Goal: Task Accomplishment & Management: Complete application form

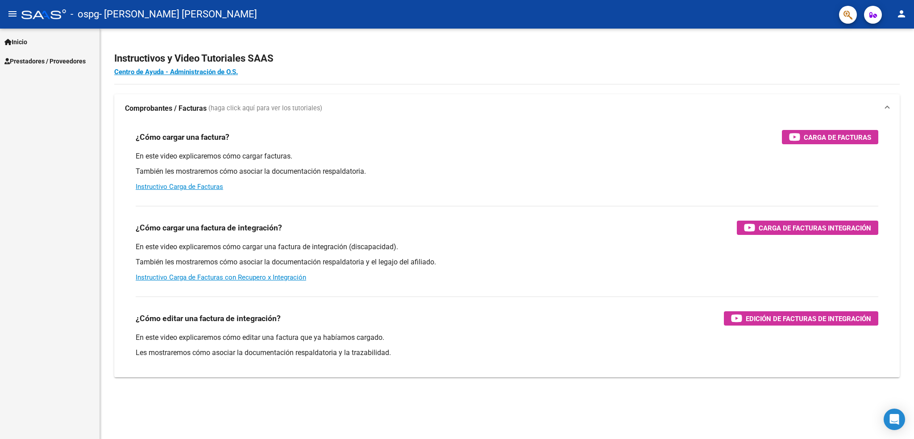
click at [53, 63] on span "Prestadores / Proveedores" at bounding box center [44, 61] width 81 height 10
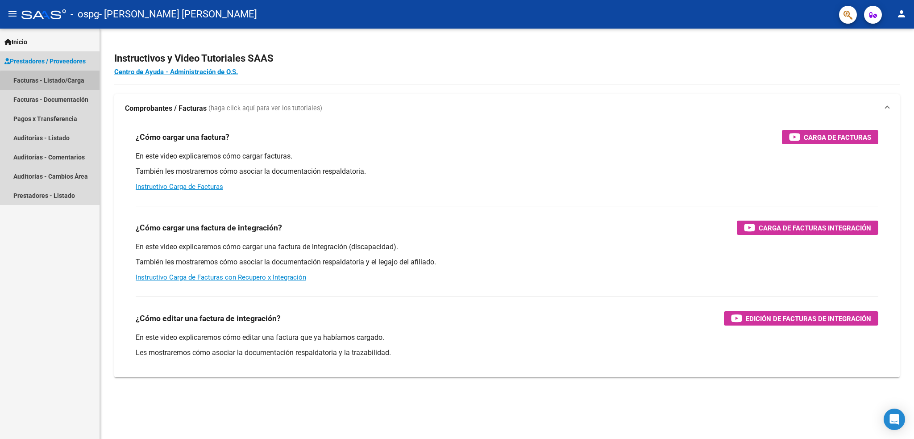
click at [67, 83] on link "Facturas - Listado/Carga" at bounding box center [50, 80] width 100 height 19
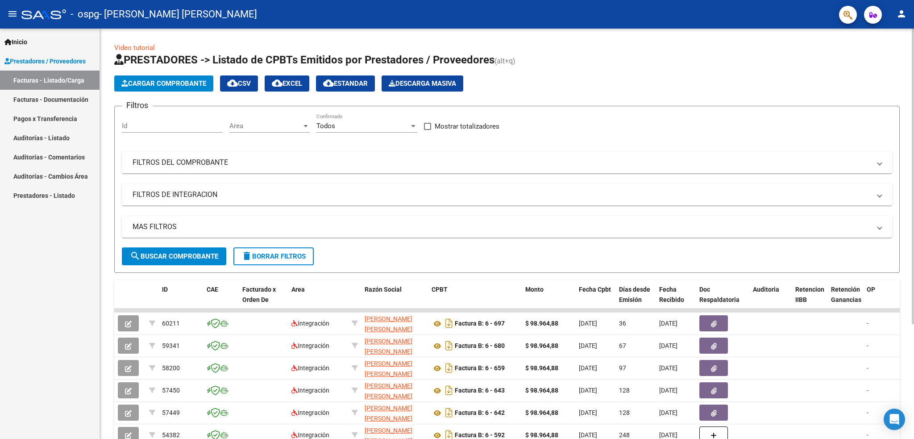
click at [168, 84] on span "Cargar Comprobante" at bounding box center [163, 83] width 85 height 8
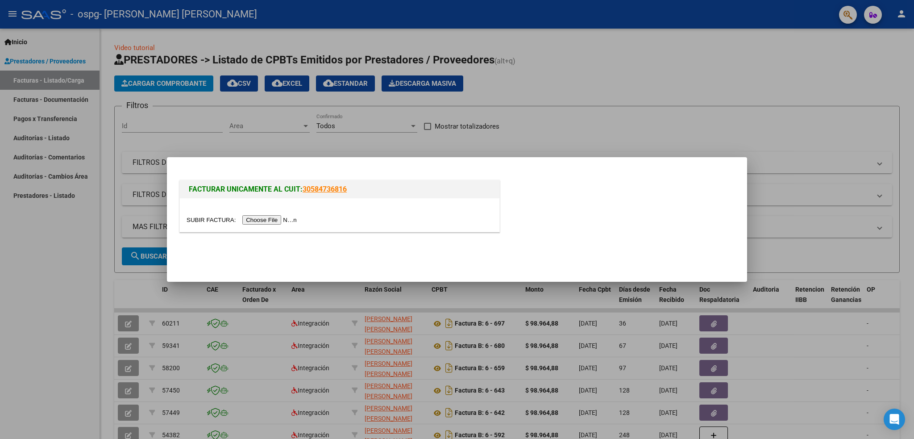
click at [287, 221] on input "file" at bounding box center [243, 219] width 113 height 9
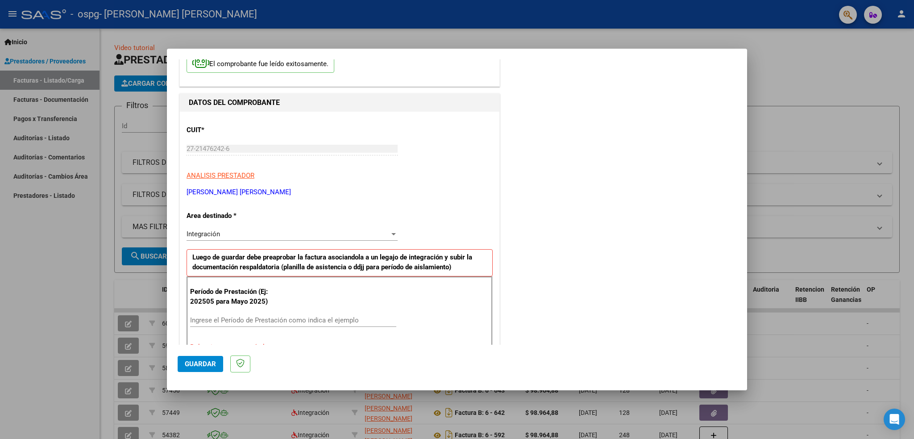
scroll to position [119, 0]
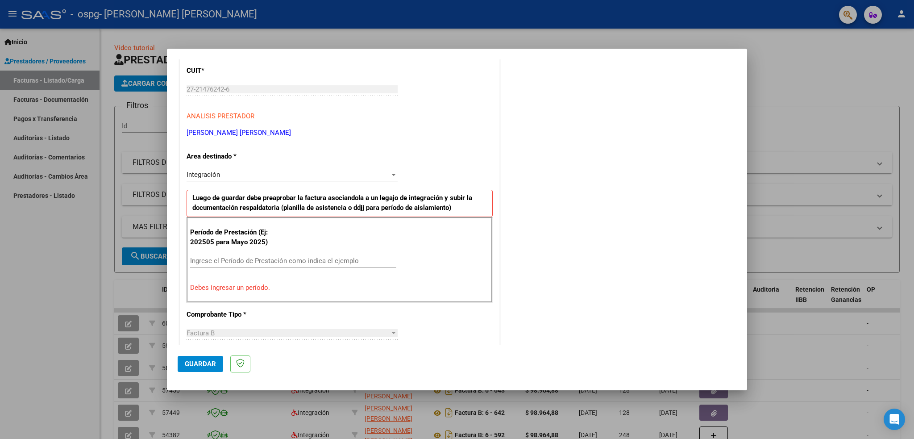
click at [280, 257] on input "Ingrese el Período de Prestación como indica el ejemplo" at bounding box center [293, 261] width 206 height 8
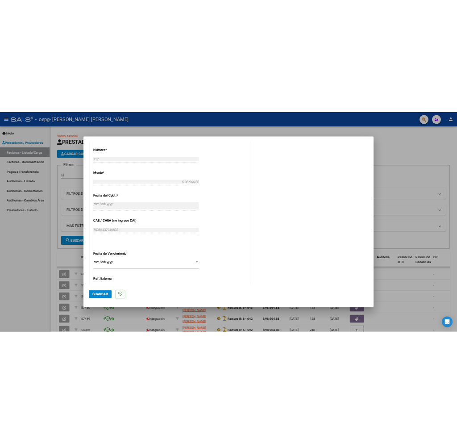
scroll to position [476, 0]
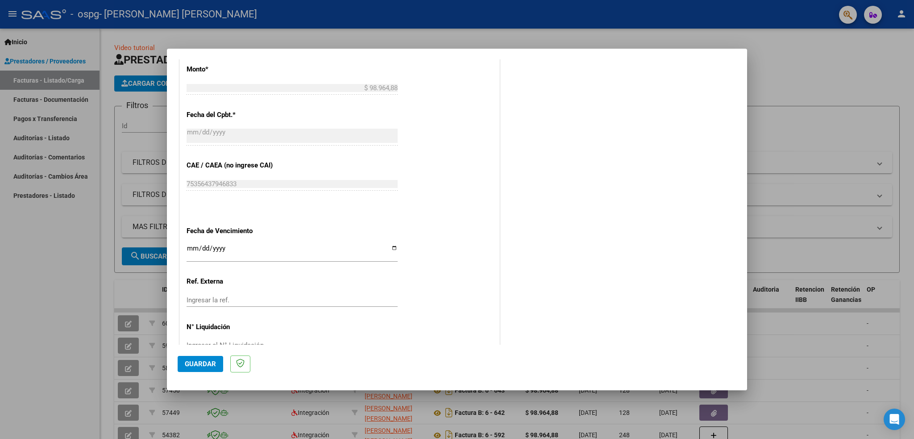
type input "202508"
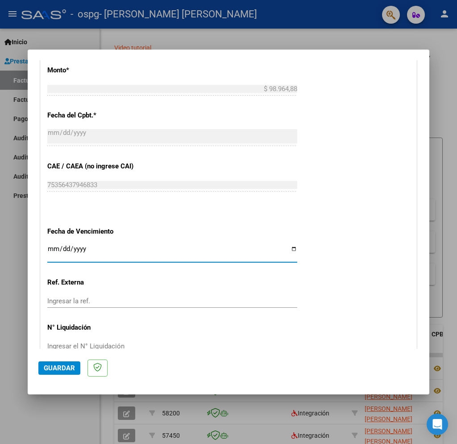
click at [288, 247] on input "Ingresar la fecha" at bounding box center [172, 252] width 250 height 14
type input "[DATE]"
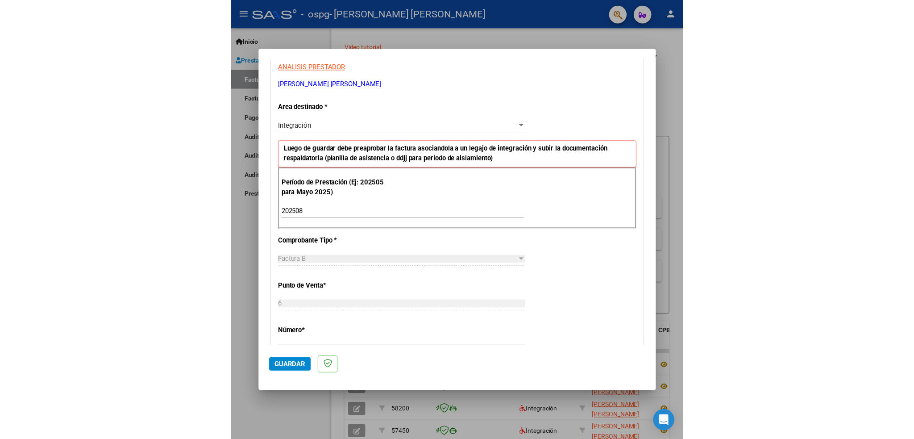
scroll to position [0, 0]
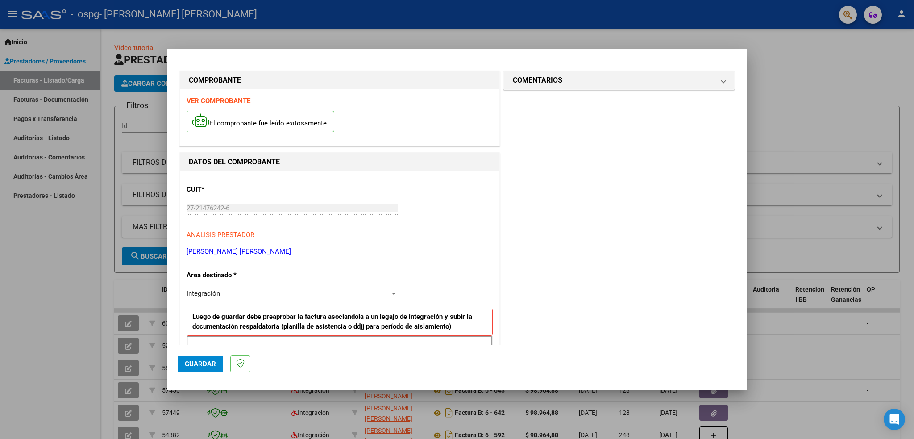
click at [203, 356] on button "Guardar" at bounding box center [201, 364] width 46 height 16
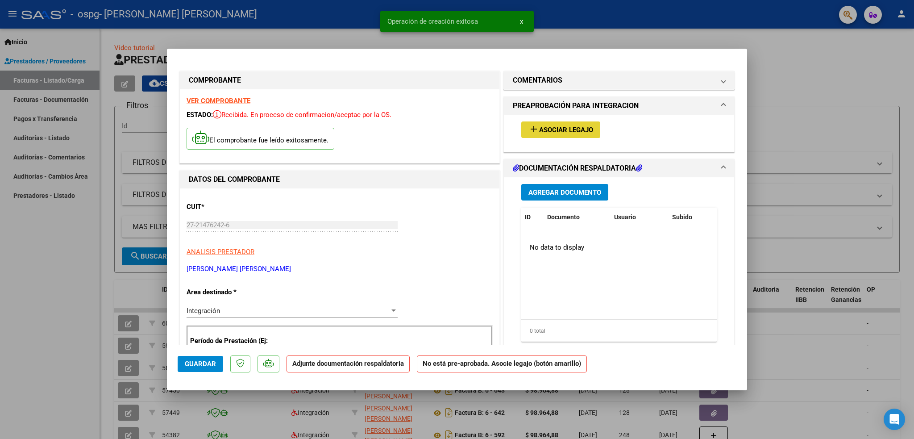
click at [568, 133] on span "Asociar Legajo" at bounding box center [566, 130] width 54 height 8
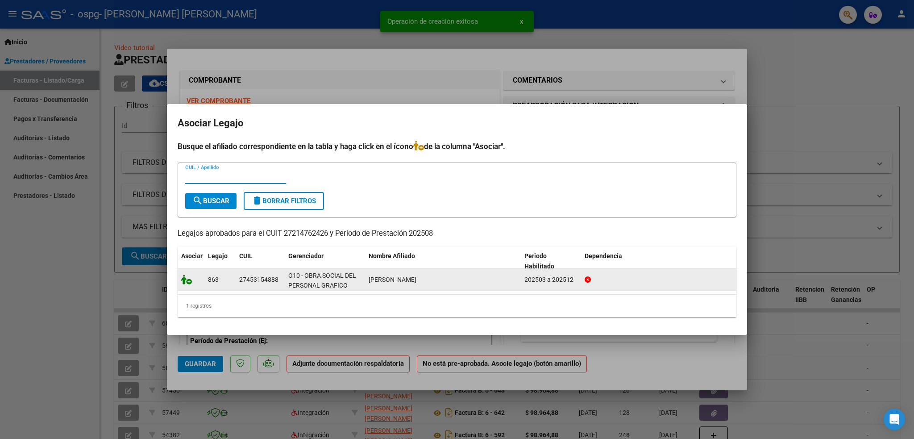
click at [186, 283] on icon at bounding box center [186, 280] width 11 height 10
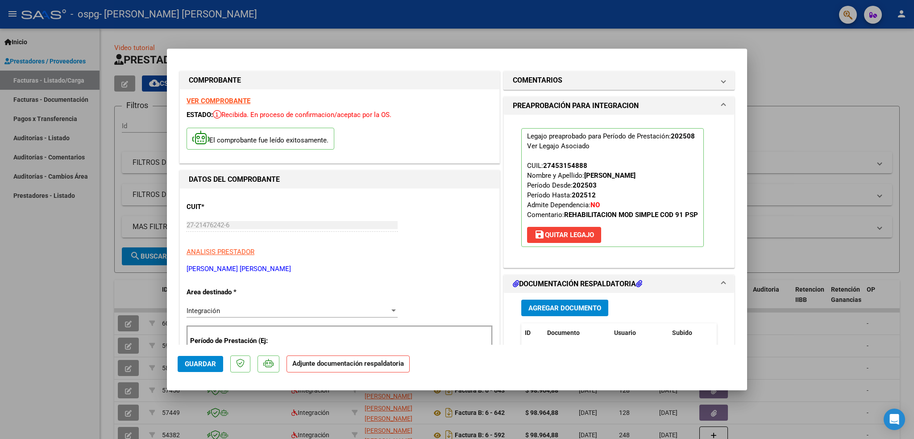
click at [567, 304] on span "Agregar Documento" at bounding box center [565, 308] width 73 height 8
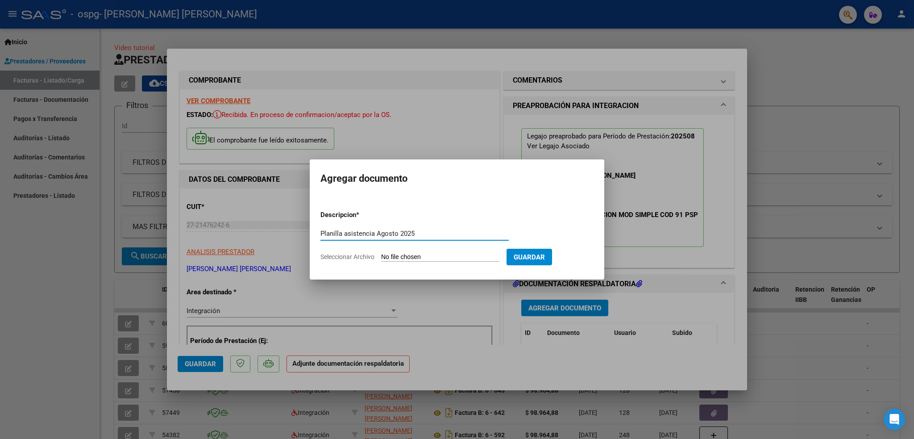
type input "Planilla asistencia Agosto 2025"
click at [459, 249] on form "Descripcion * Planilla asistencia Agosto 2025 Escriba aquí una descripcion Sele…" at bounding box center [456, 235] width 273 height 65
click at [460, 250] on form "Descripcion * Planilla asistencia Agosto 2025 Escriba aquí una descripcion Sele…" at bounding box center [456, 235] width 273 height 65
click at [456, 261] on input "Seleccionar Archivo" at bounding box center [440, 257] width 118 height 8
type input "C:\fakepath\[PERSON_NAME] planilla asistencia.jpeg"
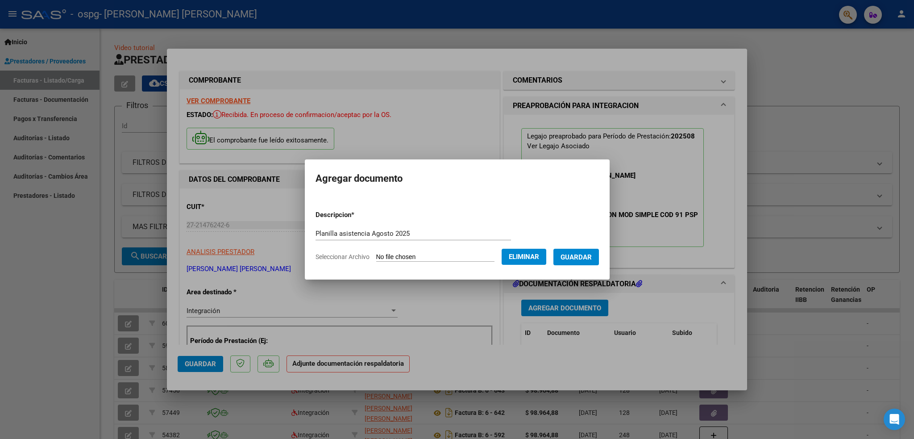
click at [580, 257] on span "Guardar" at bounding box center [576, 257] width 31 height 8
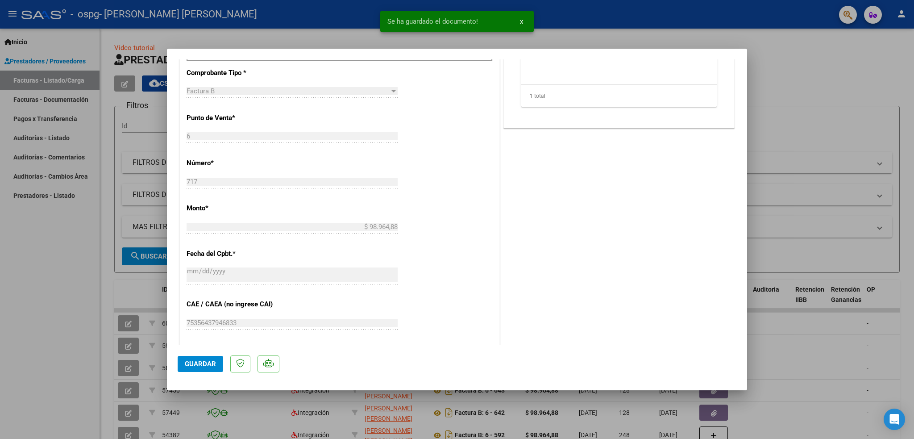
scroll to position [476, 0]
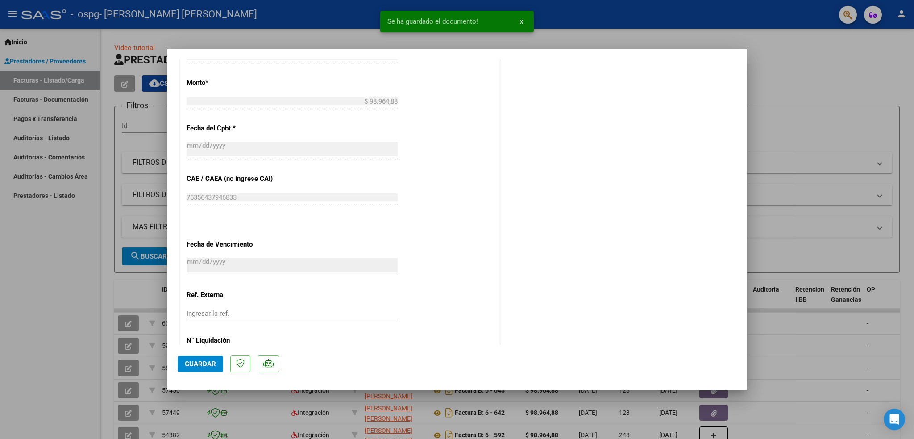
click at [191, 361] on span "Guardar" at bounding box center [200, 364] width 31 height 8
click at [800, 63] on div at bounding box center [457, 219] width 914 height 439
